Goal: Information Seeking & Learning: Learn about a topic

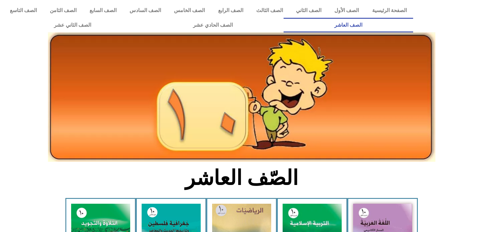
scroll to position [140, 0]
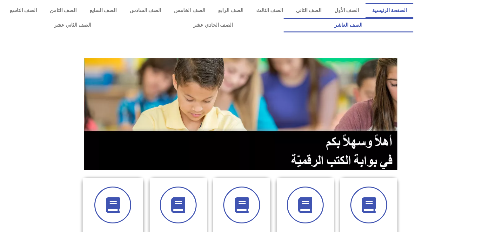
click at [284, 18] on link "الصف العاشر" at bounding box center [349, 25] width 130 height 15
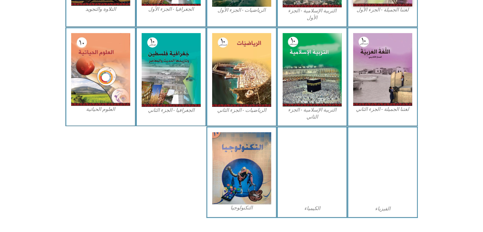
scroll to position [276, 0]
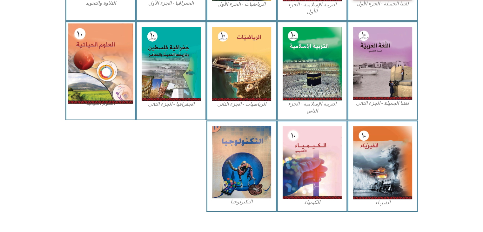
click at [113, 72] on img at bounding box center [100, 63] width 65 height 80
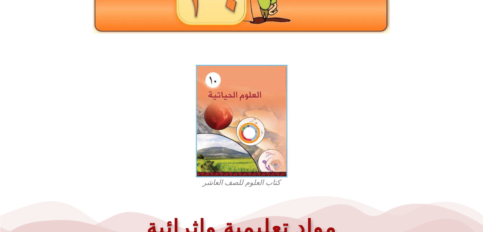
scroll to position [127, 0]
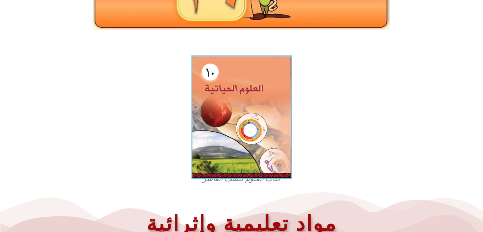
click at [210, 85] on img at bounding box center [241, 117] width 101 height 124
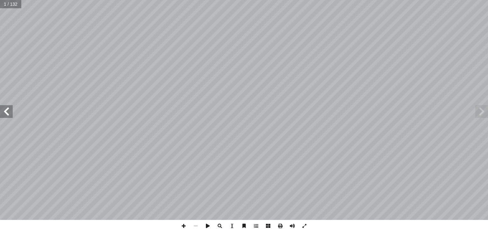
click at [12, 115] on span at bounding box center [6, 111] width 13 height 13
click at [482, 116] on span at bounding box center [481, 111] width 13 height 13
click at [122, 58] on html "الصفحة الرئيسية الصف الأول الصف الثاني الصف الثالث الصف الرابع الصف الخامس الصف…" at bounding box center [244, 29] width 488 height 58
click at [486, 115] on span at bounding box center [481, 111] width 13 height 13
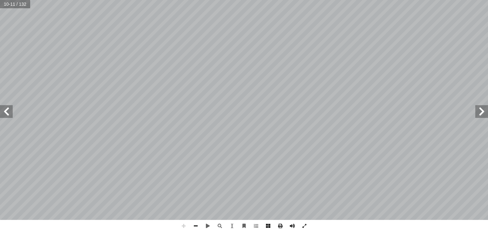
click at [4, 109] on span at bounding box center [6, 111] width 13 height 13
